Goal: Information Seeking & Learning: Learn about a topic

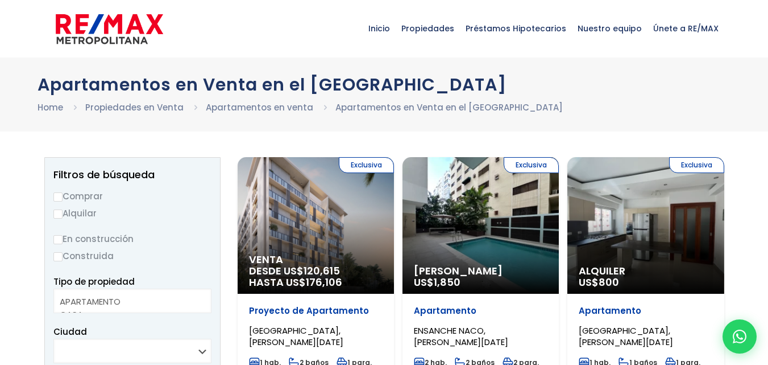
select select
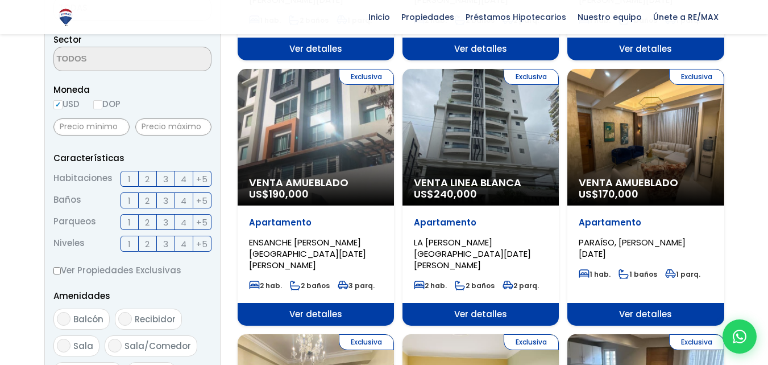
scroll to position [398, 0]
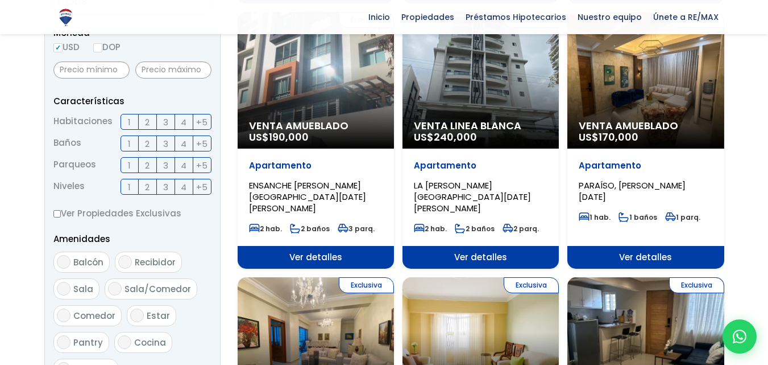
drag, startPoint x: 324, startPoint y: 148, endPoint x: 751, endPoint y: 114, distance: 427.8
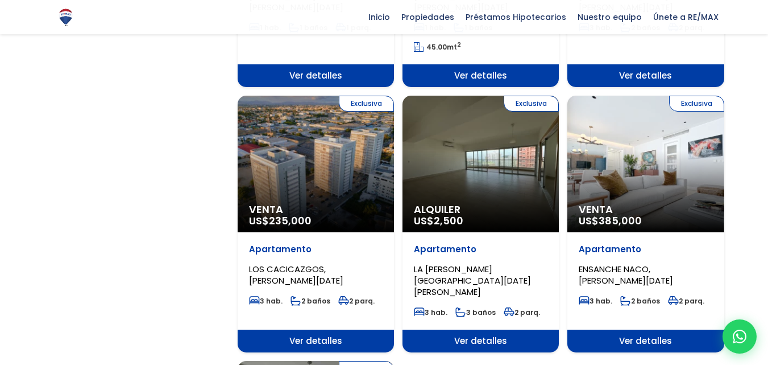
scroll to position [1137, 0]
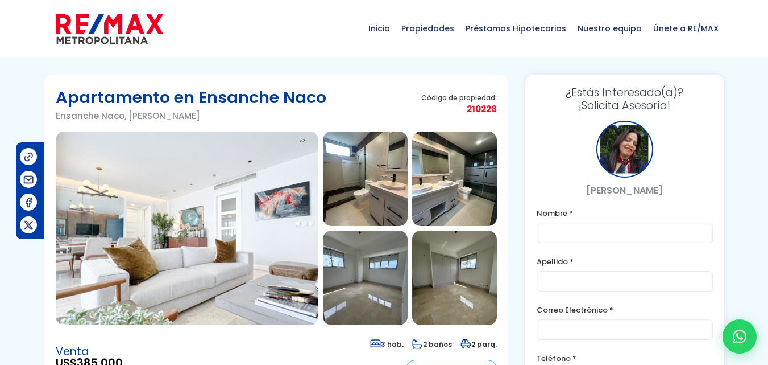
click at [212, 163] on img at bounding box center [187, 227] width 263 height 193
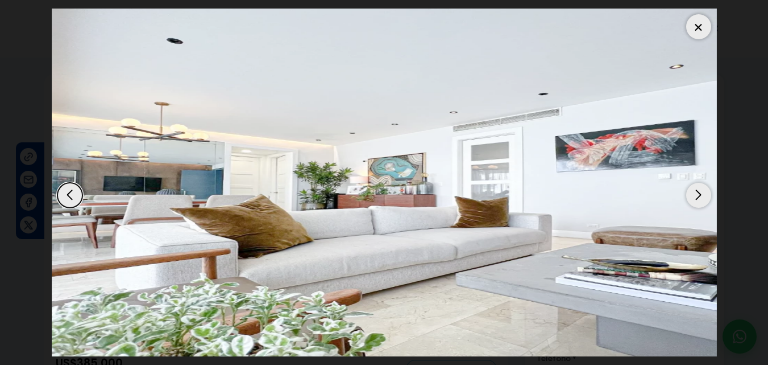
click at [690, 191] on div "Next slide" at bounding box center [698, 195] width 25 height 25
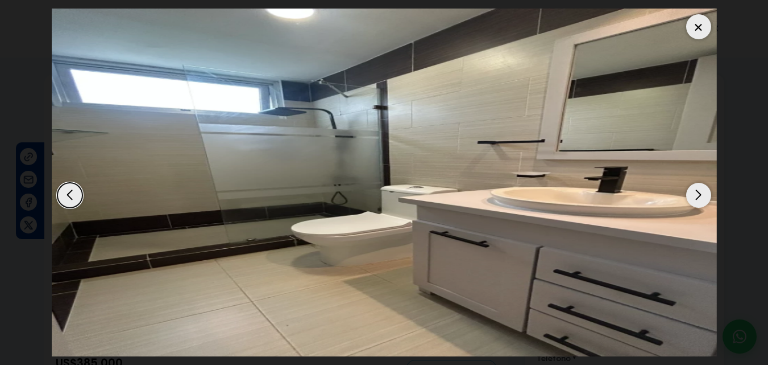
click at [690, 191] on div "Next slide" at bounding box center [698, 195] width 25 height 25
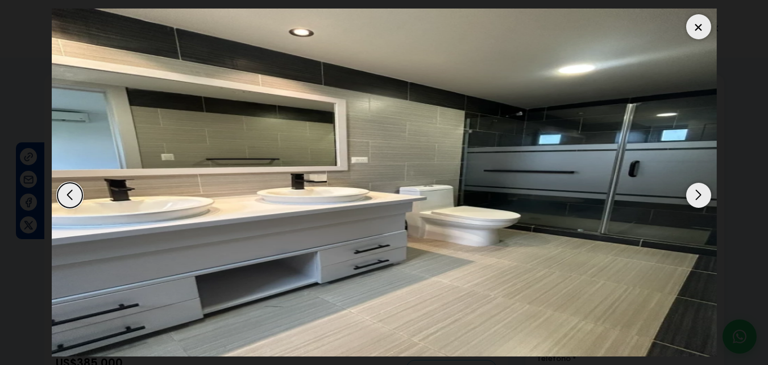
click at [690, 191] on div "Next slide" at bounding box center [698, 195] width 25 height 25
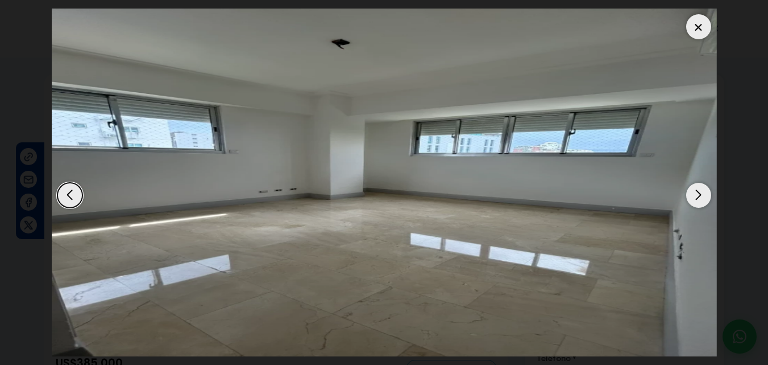
click at [690, 191] on div "Next slide" at bounding box center [698, 195] width 25 height 25
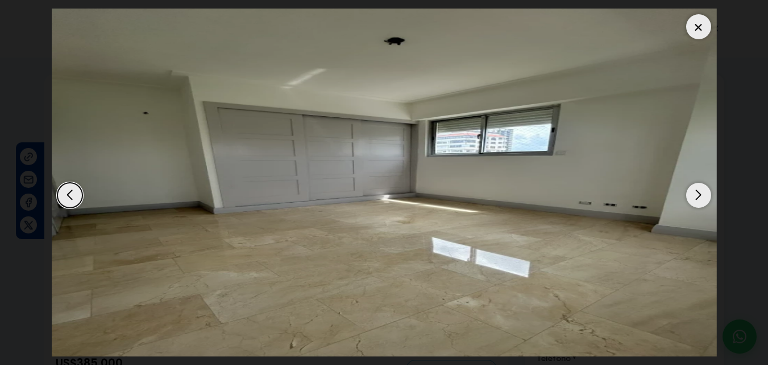
click at [690, 191] on div "Next slide" at bounding box center [698, 195] width 25 height 25
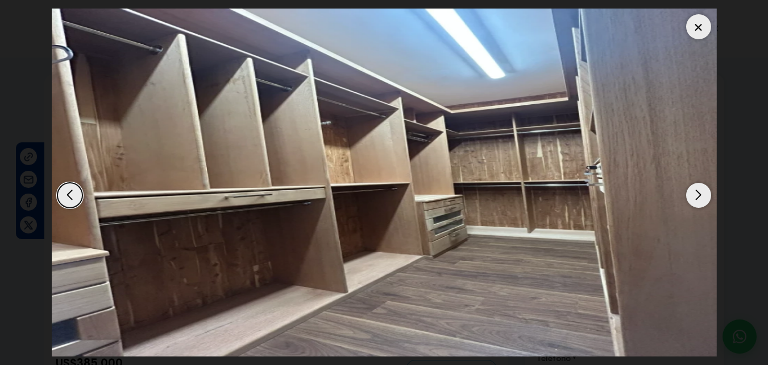
click at [690, 192] on div "Next slide" at bounding box center [698, 195] width 25 height 25
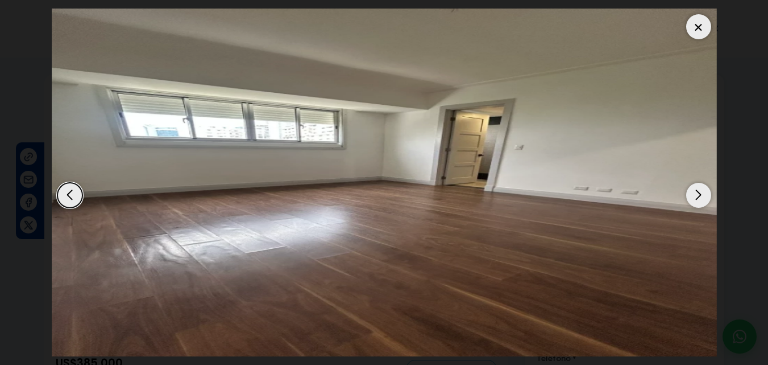
click at [693, 192] on div "Next slide" at bounding box center [698, 195] width 25 height 25
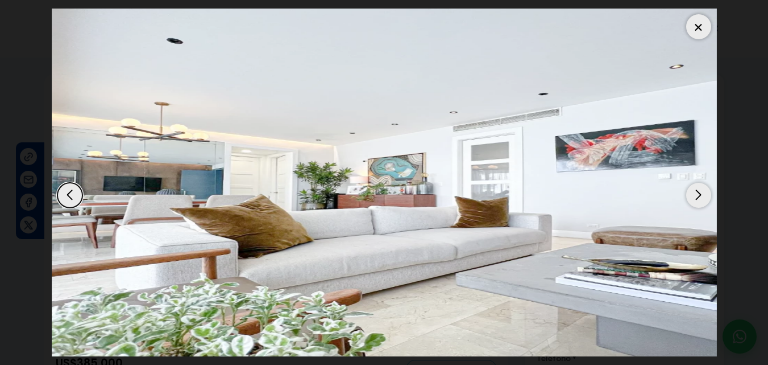
click at [697, 19] on div at bounding box center [698, 26] width 25 height 25
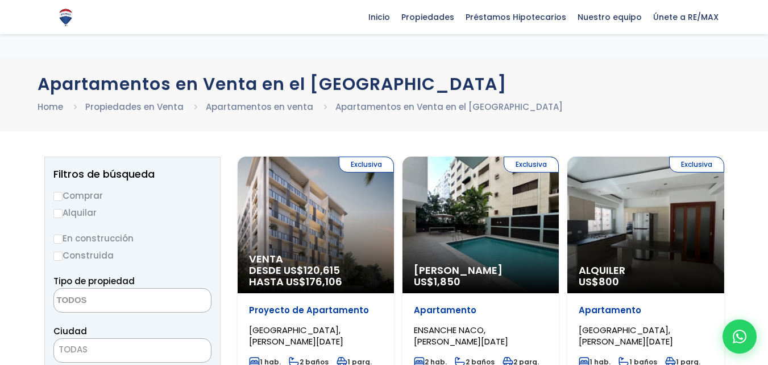
select select
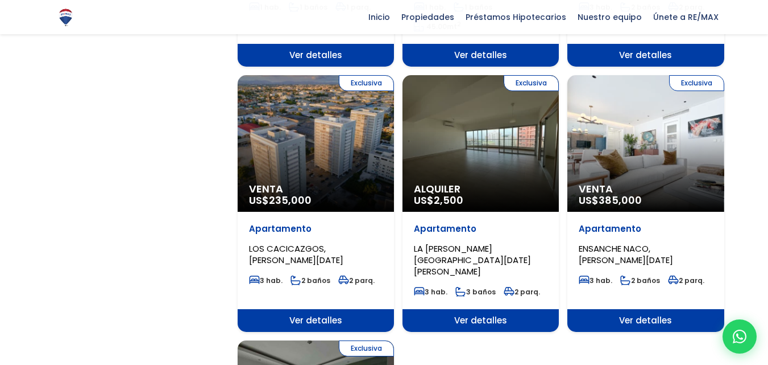
scroll to position [1137, 0]
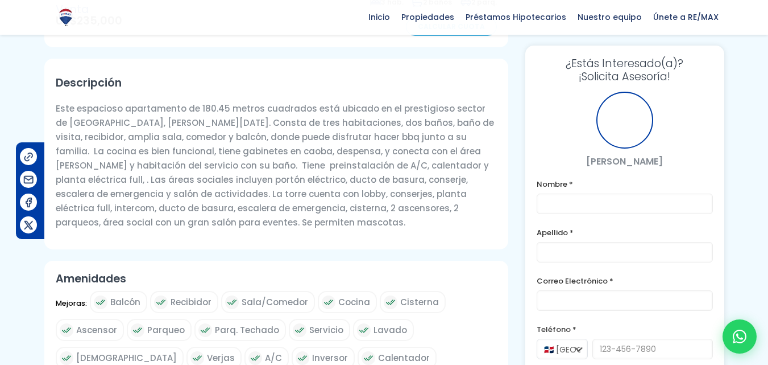
scroll to position [600, 0]
